Goal: Find specific page/section: Find specific page/section

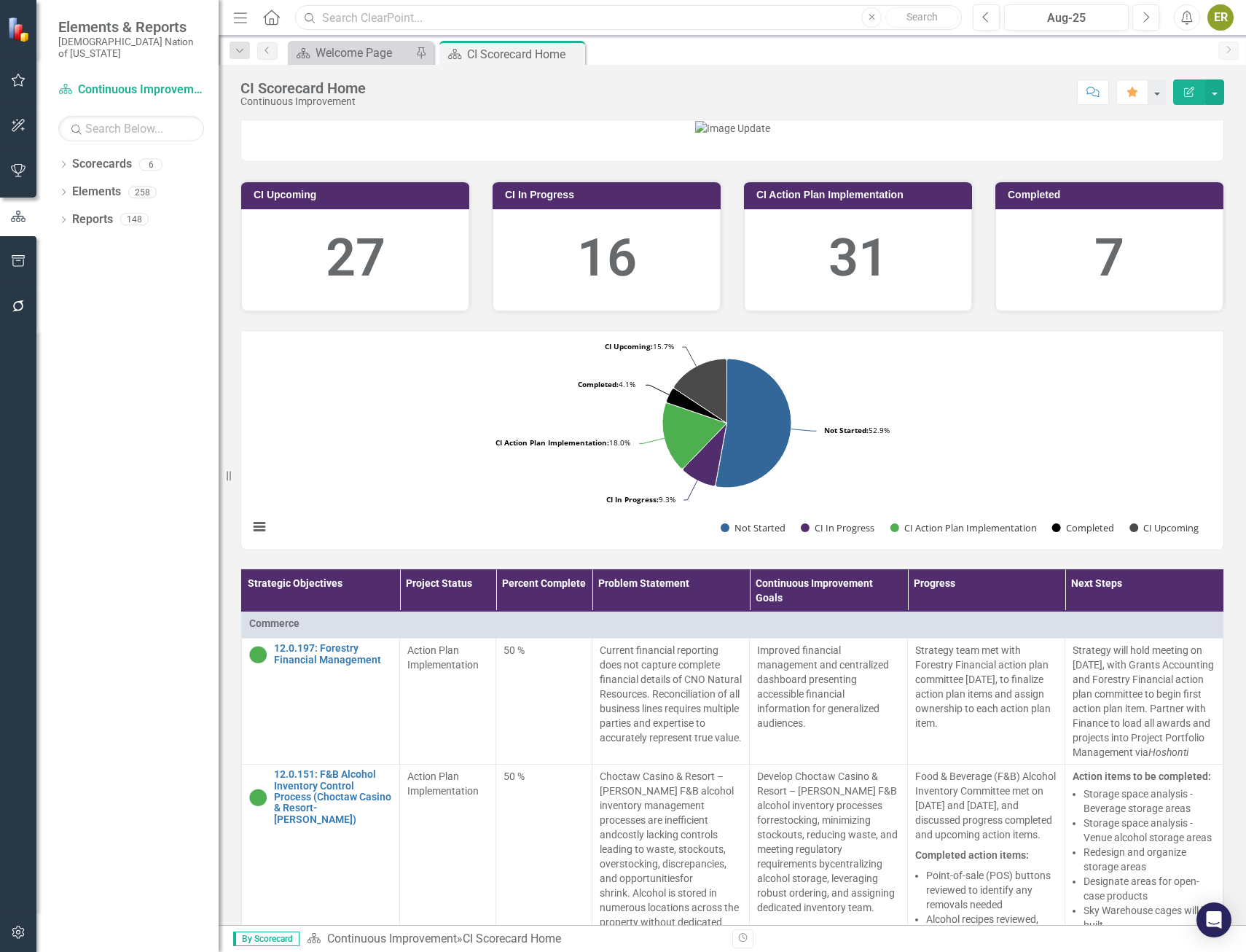
click at [418, 21] on input "text" at bounding box center [628, 18] width 667 height 26
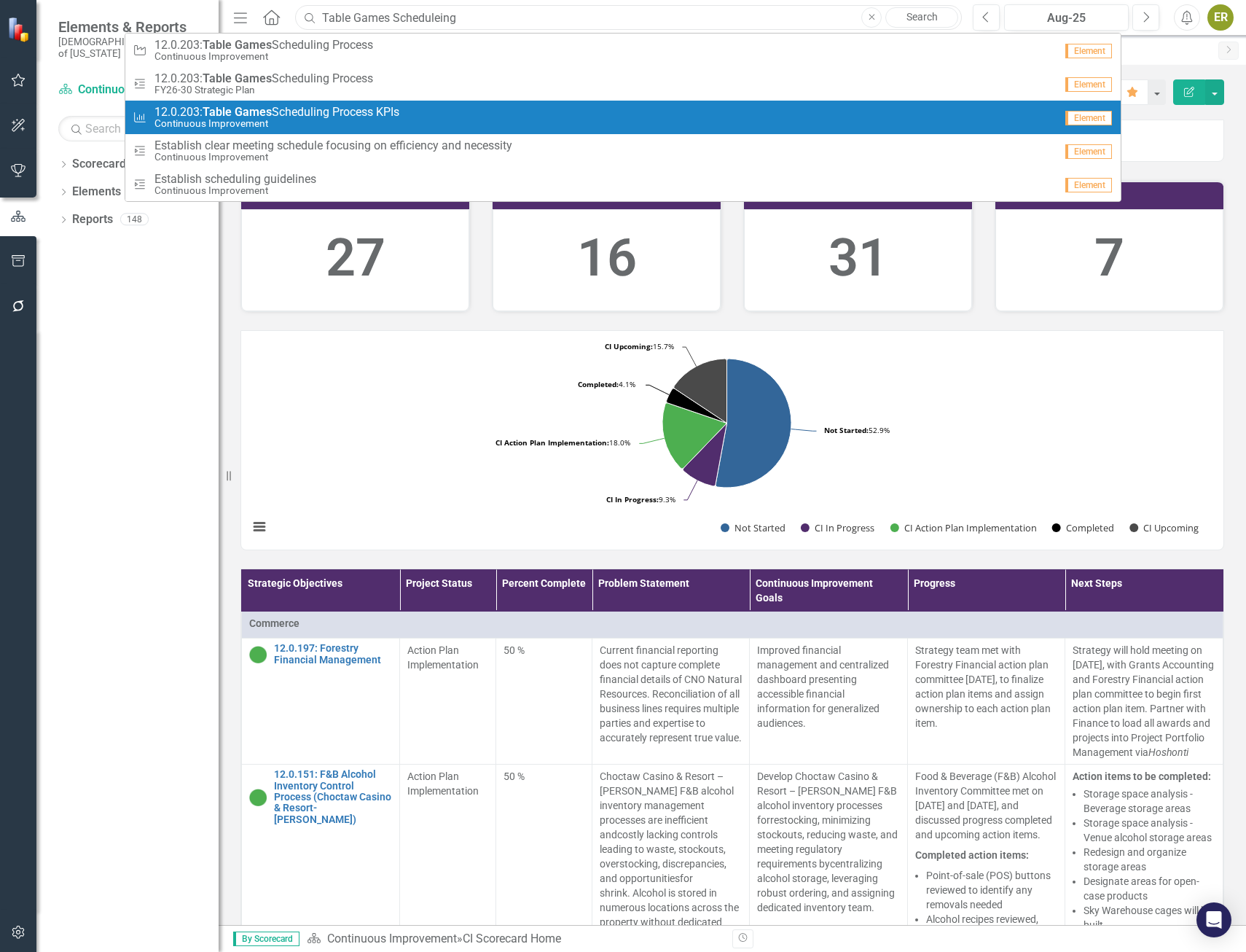
type input "Table Games Scheduleing"
click at [331, 116] on span "12.0.203: Table Games Scheduling Process KPIs" at bounding box center [277, 112] width 245 height 13
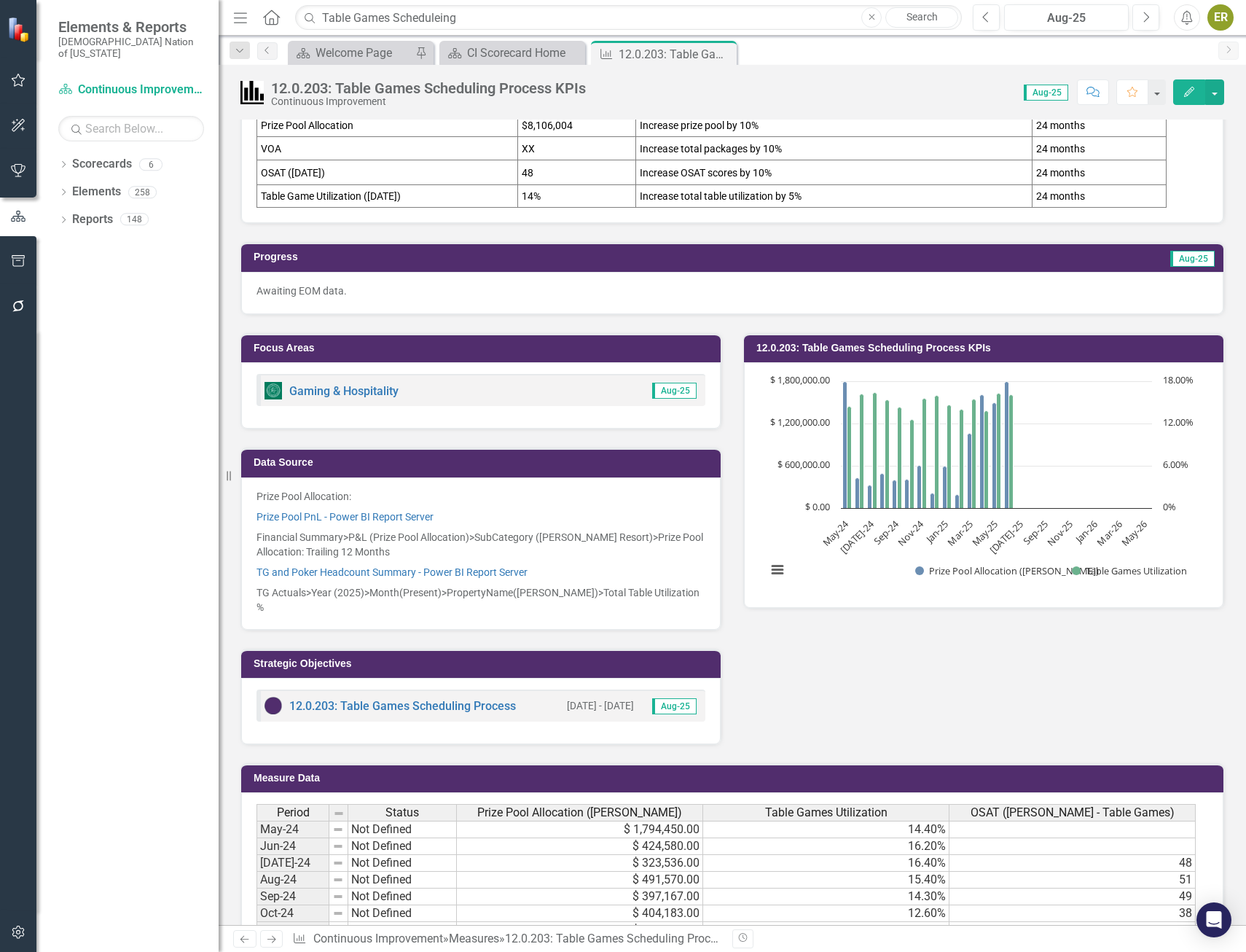
scroll to position [219, 0]
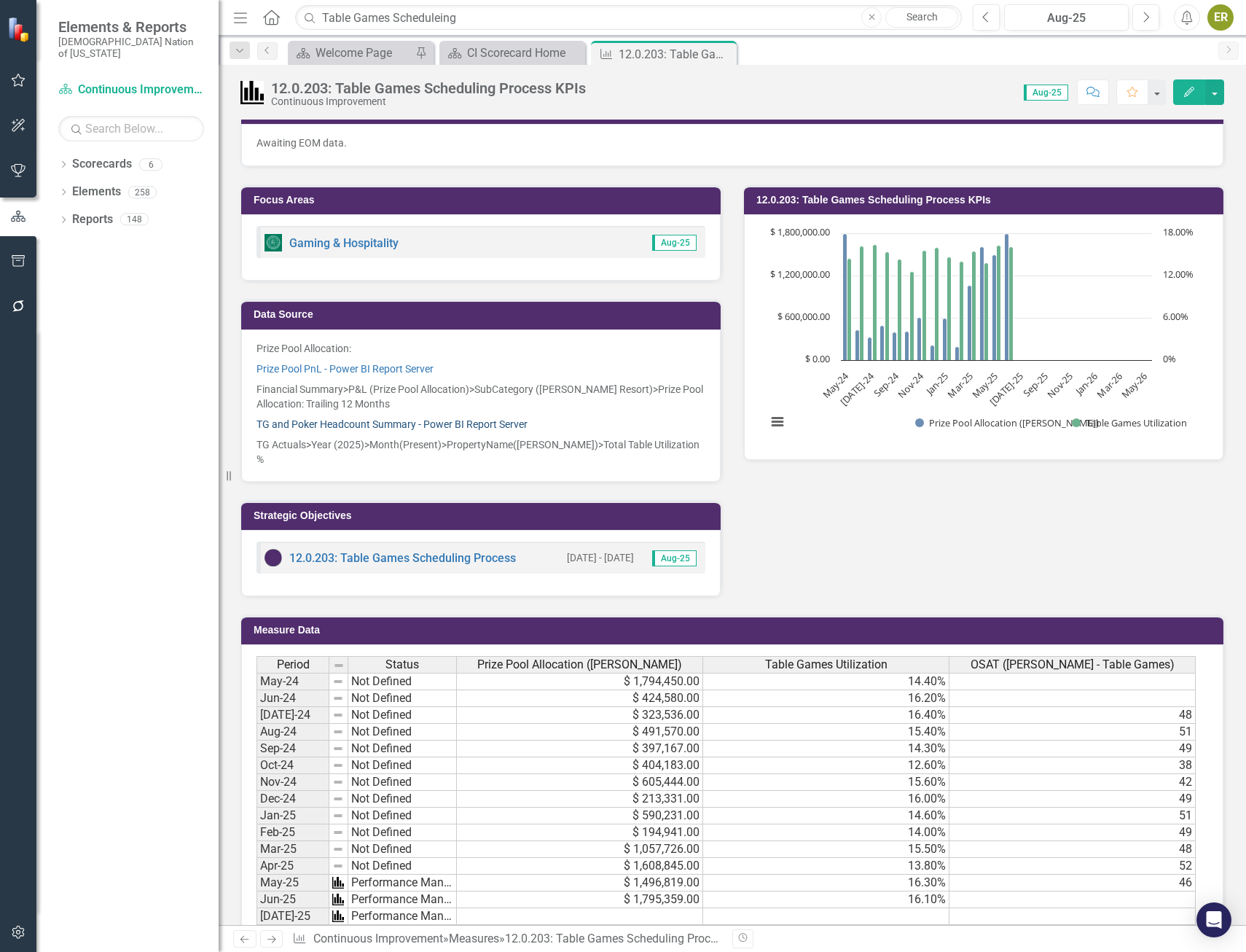
click at [383, 419] on link "TG and Poker Headcount Summary - Power BI Report Server" at bounding box center [391, 424] width 271 height 12
